Goal: Task Accomplishment & Management: Manage account settings

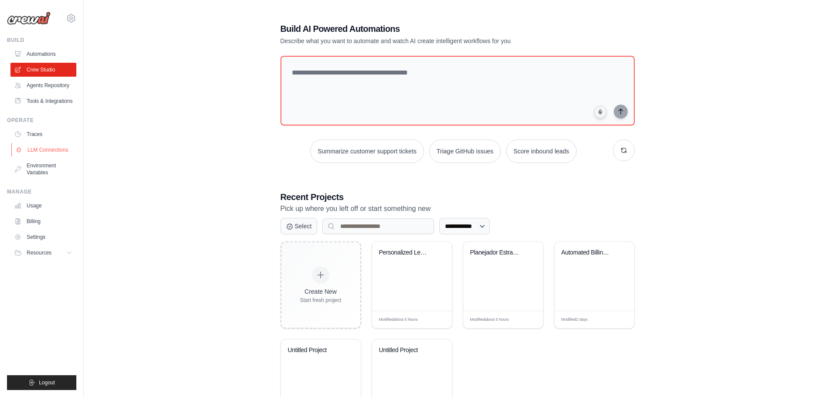
click at [31, 153] on link "LLM Connections" at bounding box center [44, 150] width 66 height 14
click at [40, 129] on link "Traces" at bounding box center [44, 134] width 66 height 14
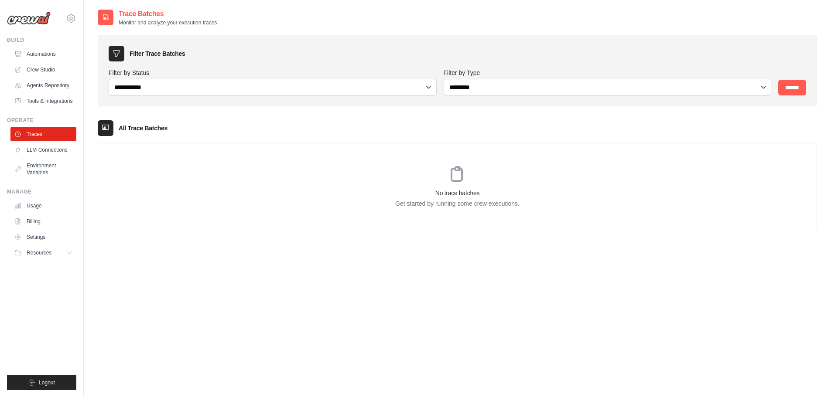
click at [51, 212] on link "Usage" at bounding box center [43, 206] width 66 height 14
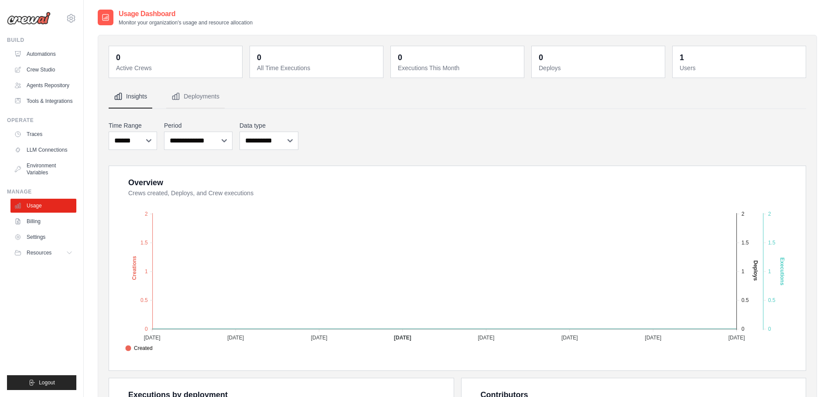
click at [135, 3] on main "Usage Dashboard Monitor your organization's usage and resource allocation 0 Act…" at bounding box center [457, 316] width 747 height 633
